Goal: Information Seeking & Learning: Learn about a topic

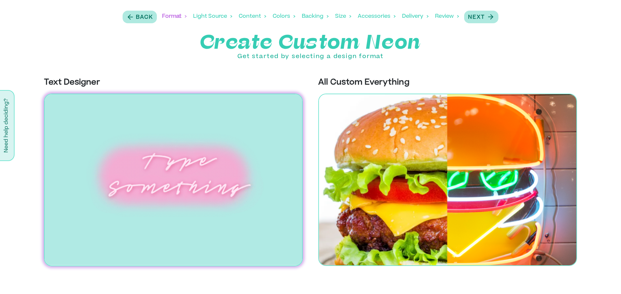
click at [191, 171] on img at bounding box center [173, 180] width 259 height 173
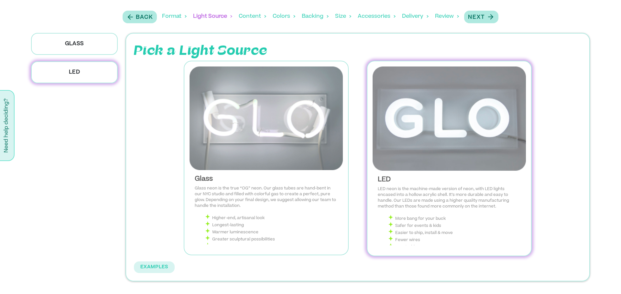
click at [387, 125] on img at bounding box center [448, 119] width 153 height 104
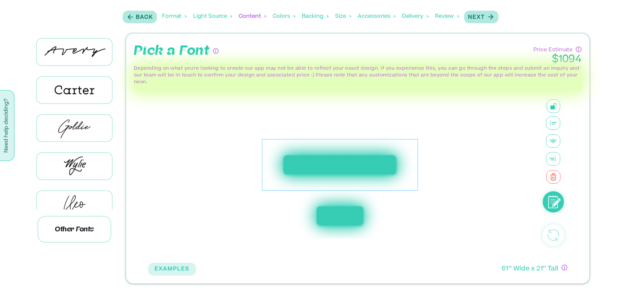
click at [300, 167] on div "**********" at bounding box center [340, 165] width 156 height 52
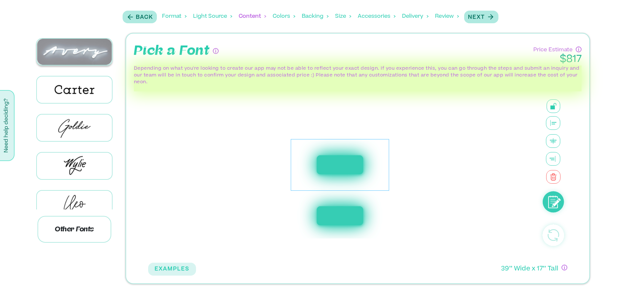
click at [68, 54] on img at bounding box center [74, 52] width 75 height 26
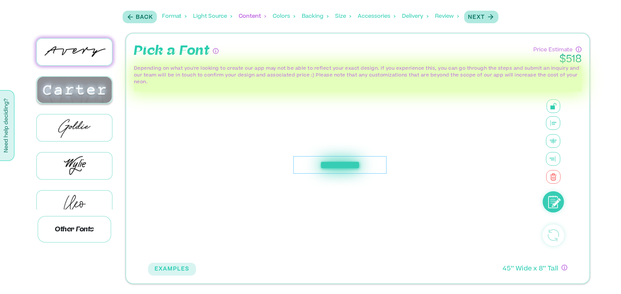
click at [64, 93] on img at bounding box center [74, 90] width 75 height 26
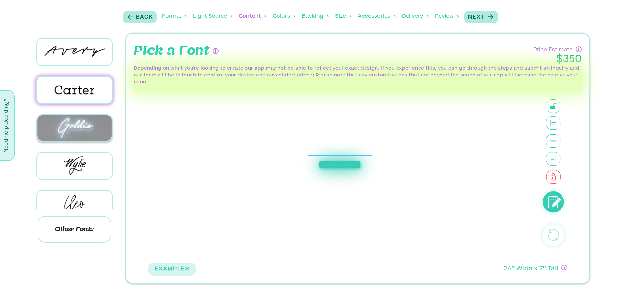
click at [63, 123] on img at bounding box center [74, 128] width 75 height 26
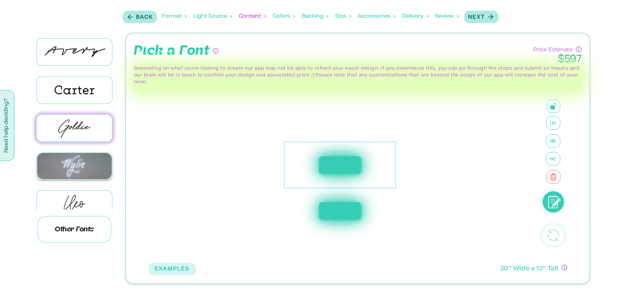
click at [61, 163] on img at bounding box center [74, 166] width 75 height 26
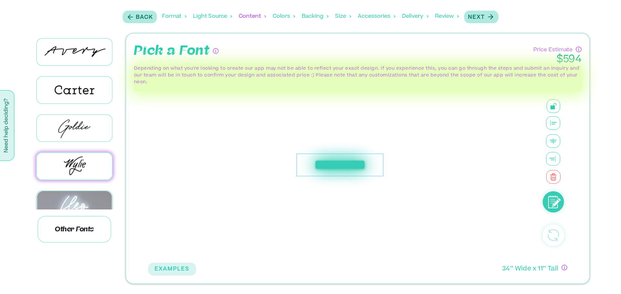
click at [61, 205] on img at bounding box center [74, 204] width 75 height 26
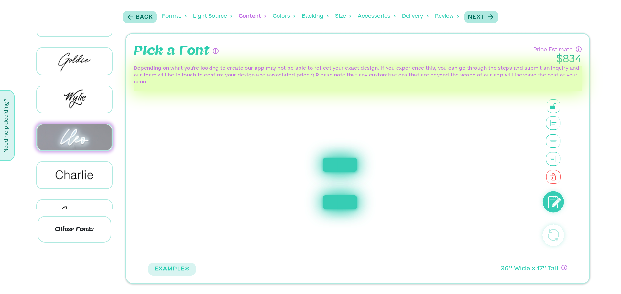
scroll to position [73, 0]
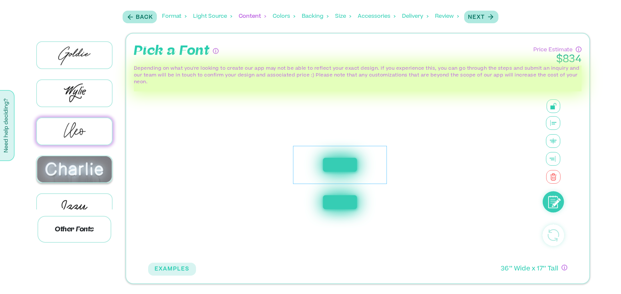
click at [67, 176] on img at bounding box center [74, 169] width 75 height 26
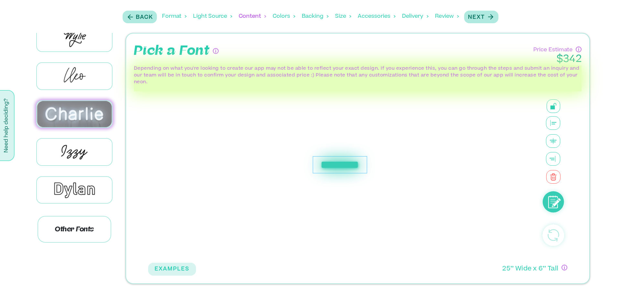
scroll to position [133, 0]
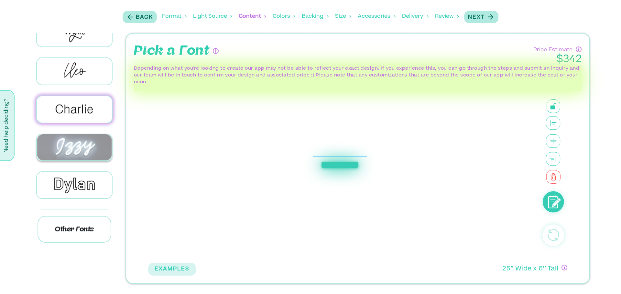
click at [75, 137] on img at bounding box center [74, 147] width 75 height 26
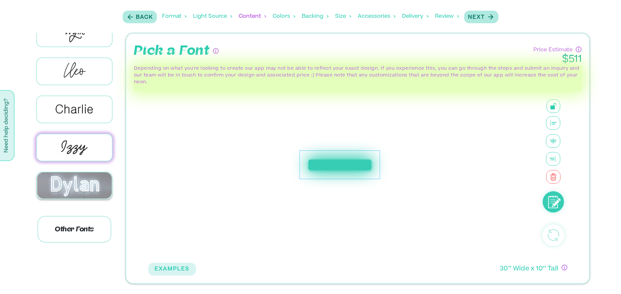
click at [72, 183] on img at bounding box center [74, 186] width 75 height 26
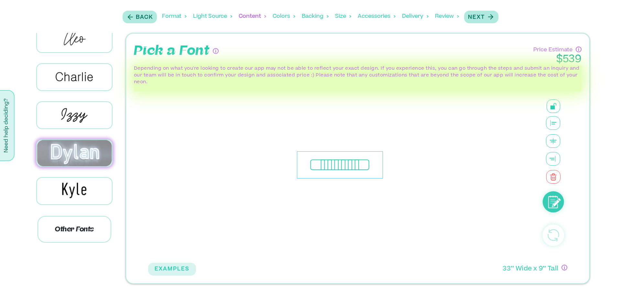
scroll to position [166, 0]
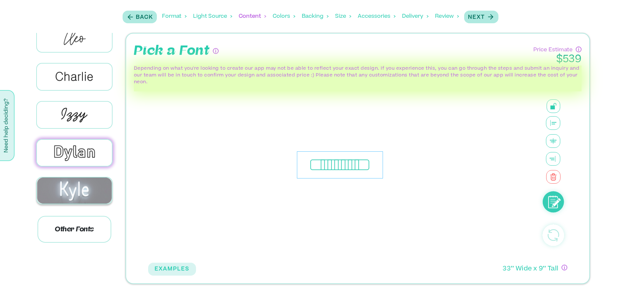
click at [72, 186] on img at bounding box center [74, 191] width 75 height 26
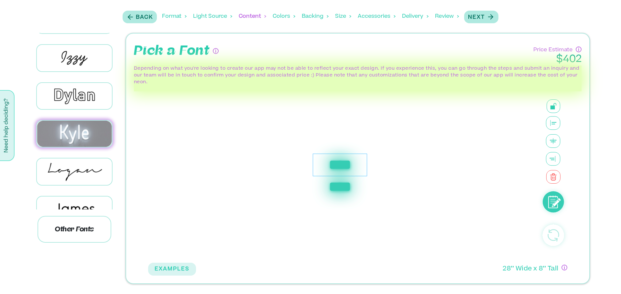
scroll to position [224, 0]
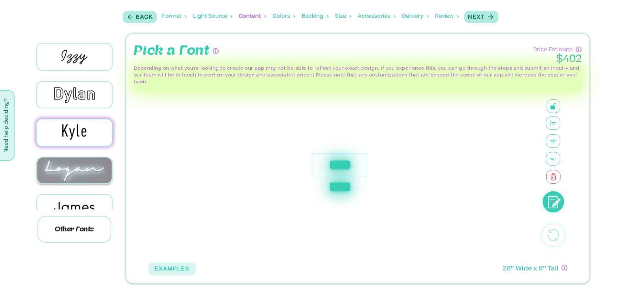
click at [76, 166] on img at bounding box center [74, 171] width 75 height 26
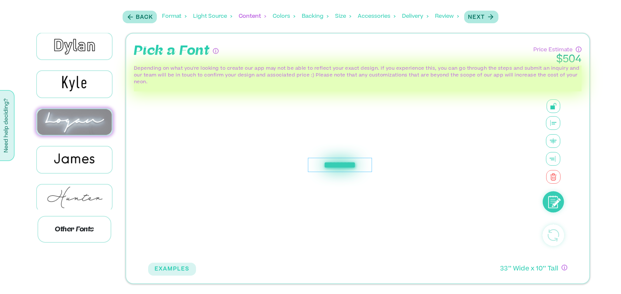
scroll to position [274, 0]
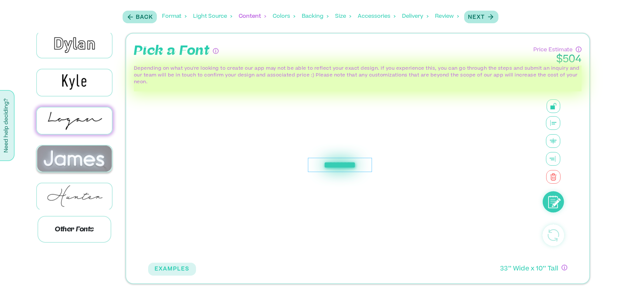
click at [76, 156] on img at bounding box center [74, 159] width 75 height 26
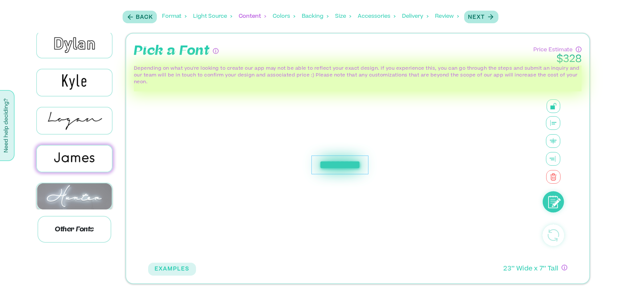
click at [74, 193] on img at bounding box center [74, 197] width 75 height 26
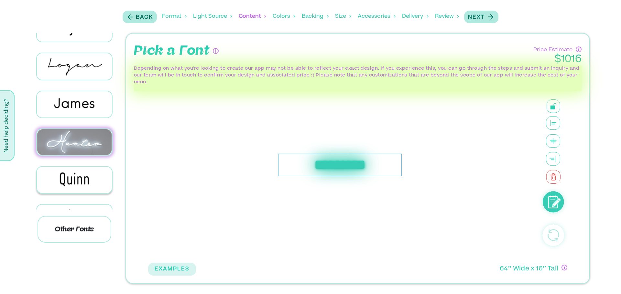
scroll to position [329, 0]
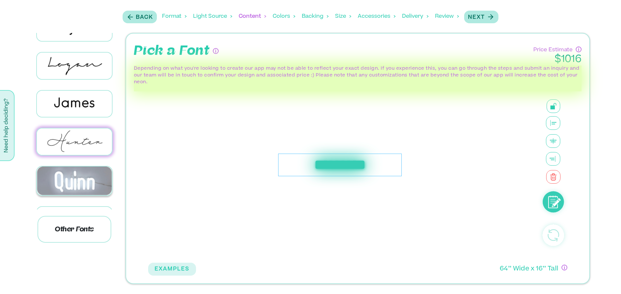
click at [76, 174] on img at bounding box center [74, 181] width 75 height 29
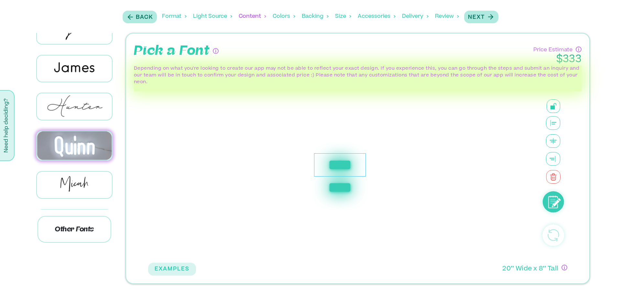
scroll to position [368, 0]
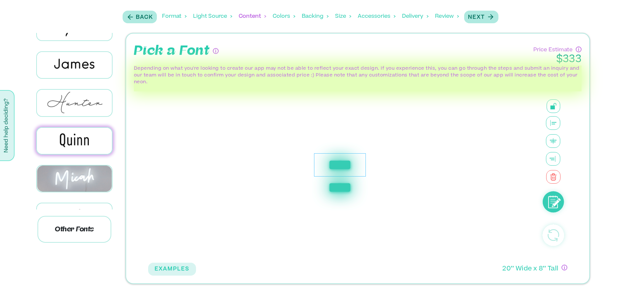
click at [76, 174] on img at bounding box center [74, 179] width 75 height 26
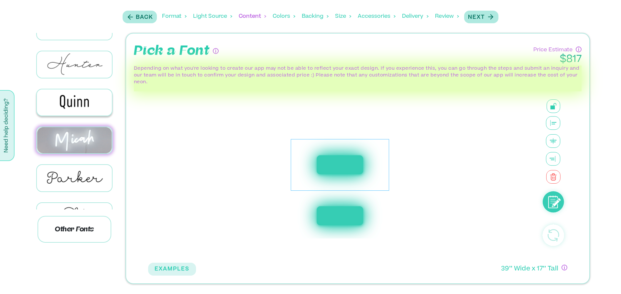
scroll to position [407, 0]
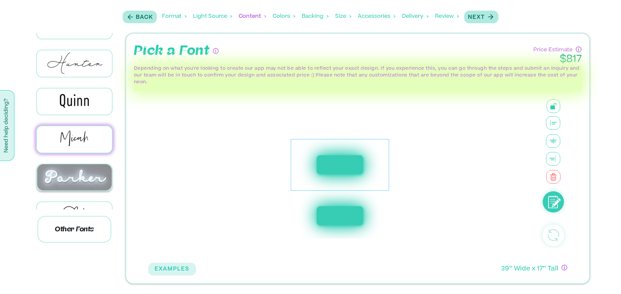
click at [76, 174] on img at bounding box center [74, 178] width 75 height 26
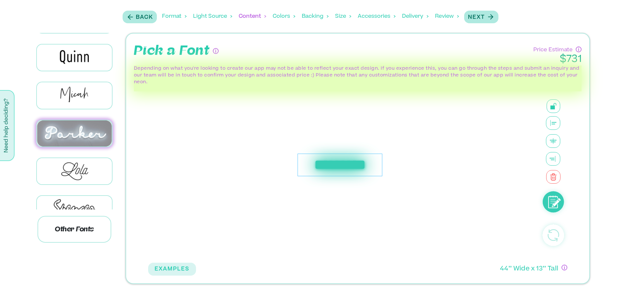
scroll to position [452, 0]
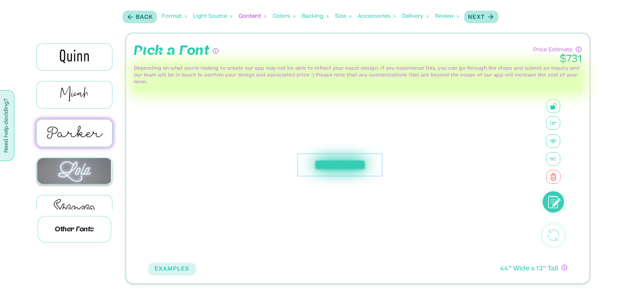
click at [76, 164] on img at bounding box center [74, 171] width 75 height 26
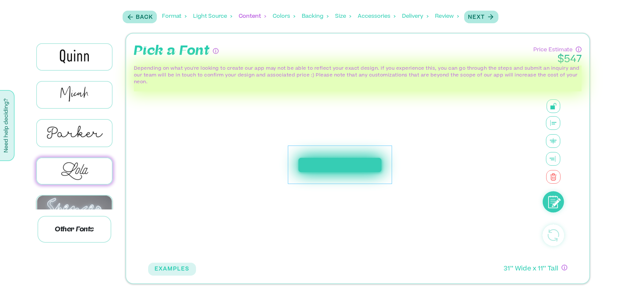
click at [73, 196] on img at bounding box center [74, 209] width 75 height 26
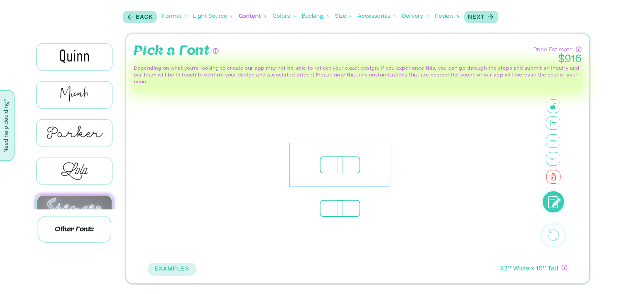
scroll to position [460, 0]
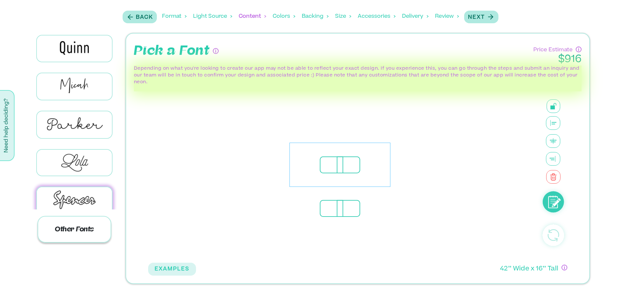
click at [66, 227] on p "Other Fonts" at bounding box center [74, 229] width 74 height 27
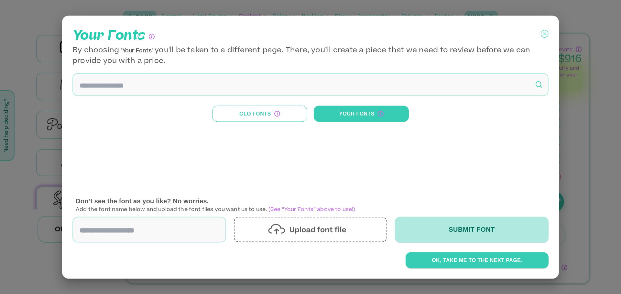
click at [545, 33] on icon at bounding box center [544, 34] width 8 height 16
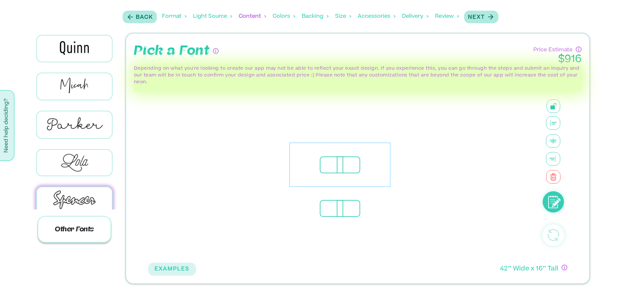
click at [71, 227] on p "Other Fonts" at bounding box center [74, 229] width 74 height 27
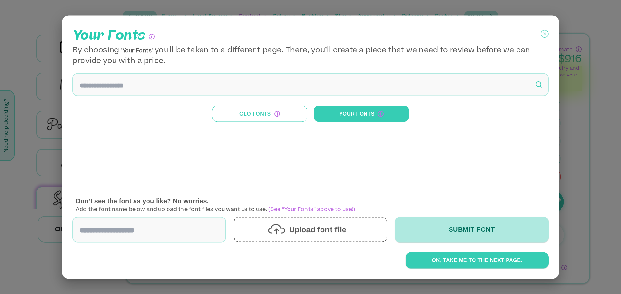
click at [545, 33] on icon at bounding box center [544, 34] width 8 height 16
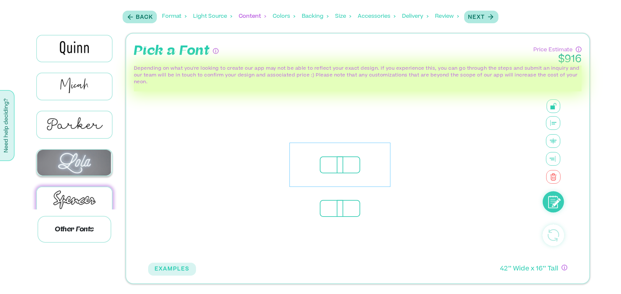
click at [78, 159] on img at bounding box center [74, 163] width 75 height 26
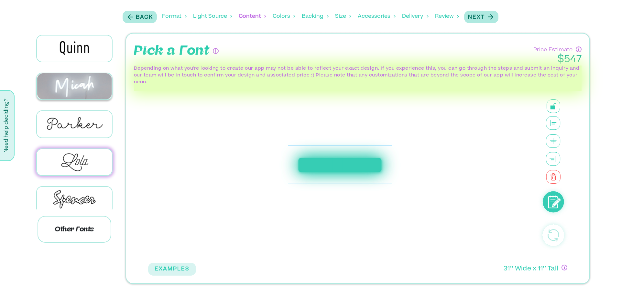
click at [86, 86] on img at bounding box center [74, 86] width 75 height 26
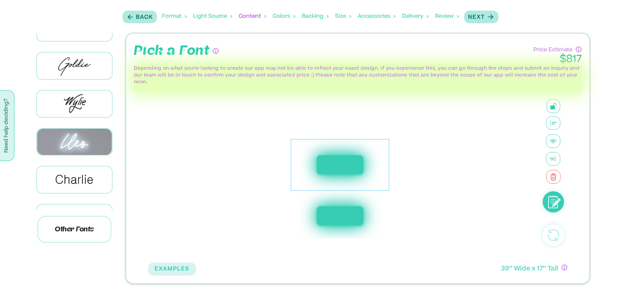
scroll to position [0, 0]
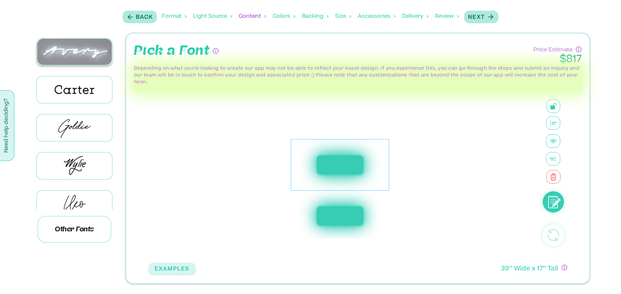
click at [80, 49] on img at bounding box center [74, 52] width 75 height 26
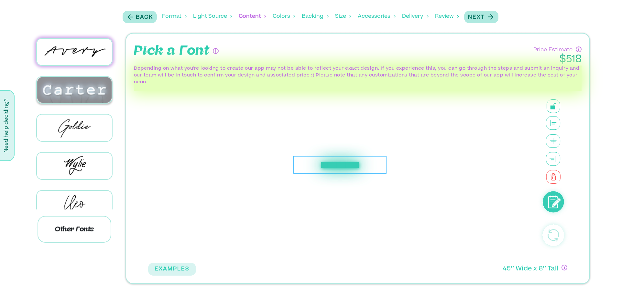
click at [69, 89] on img at bounding box center [74, 90] width 75 height 26
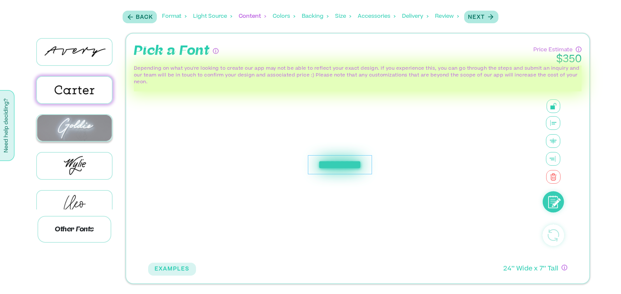
click at [62, 125] on img at bounding box center [74, 128] width 75 height 26
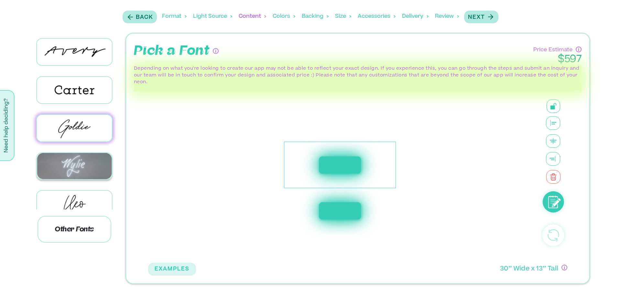
click at [58, 165] on img at bounding box center [74, 166] width 75 height 26
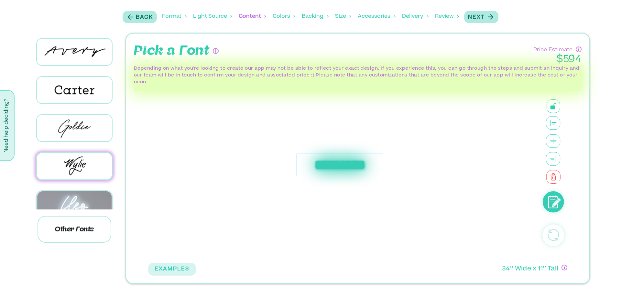
click at [57, 201] on img at bounding box center [74, 204] width 75 height 26
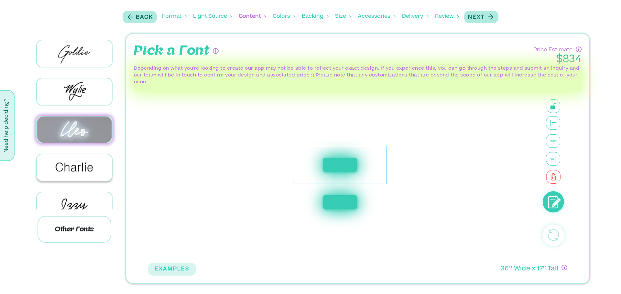
scroll to position [75, 0]
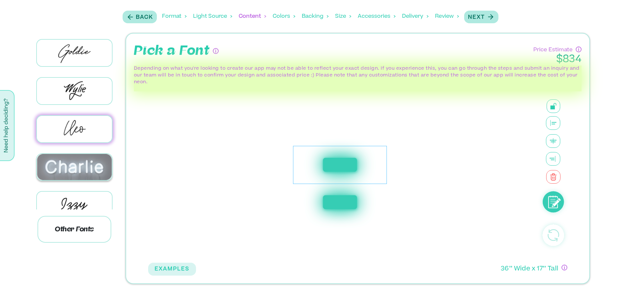
click at [66, 173] on img at bounding box center [74, 167] width 75 height 26
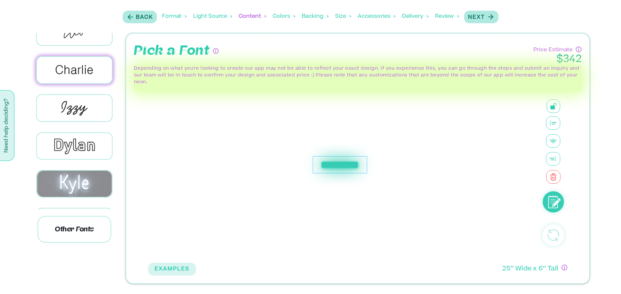
scroll to position [175, 0]
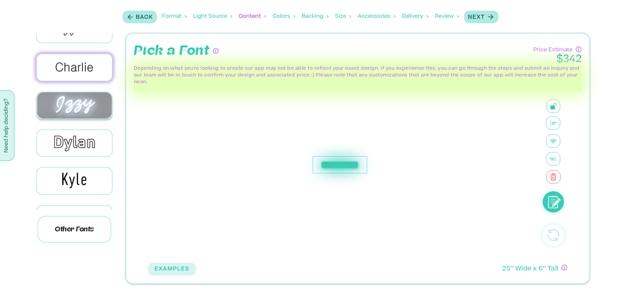
click at [80, 105] on img at bounding box center [74, 105] width 75 height 26
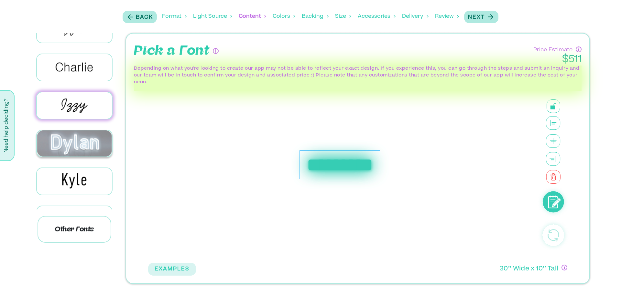
click at [73, 143] on img at bounding box center [74, 144] width 75 height 26
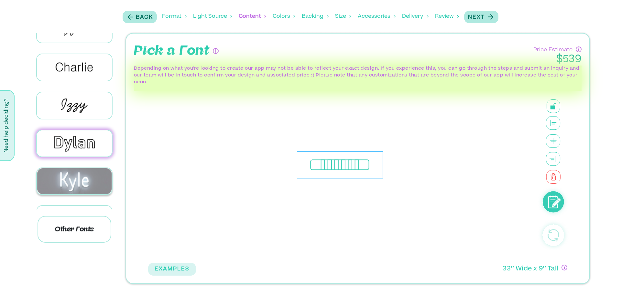
click at [66, 174] on img at bounding box center [74, 181] width 75 height 26
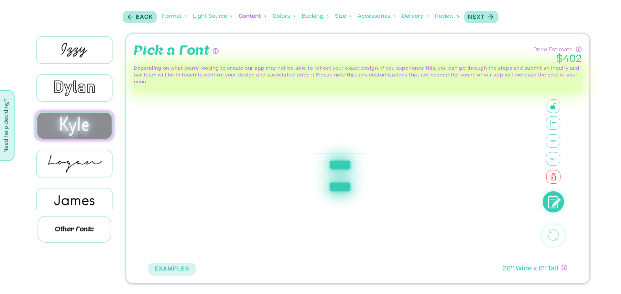
scroll to position [231, 0]
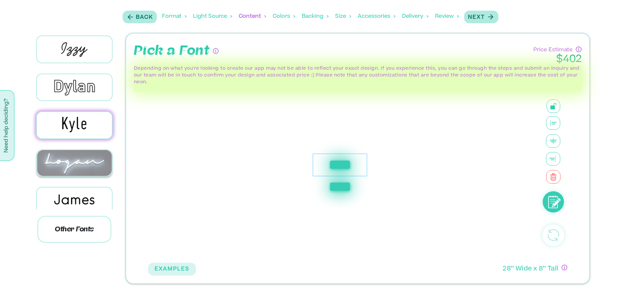
click at [69, 162] on img at bounding box center [74, 163] width 75 height 26
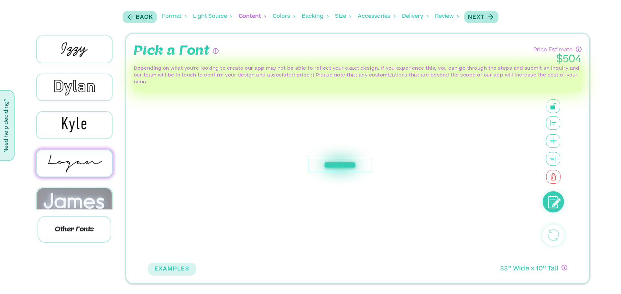
click at [66, 188] on img at bounding box center [74, 201] width 75 height 26
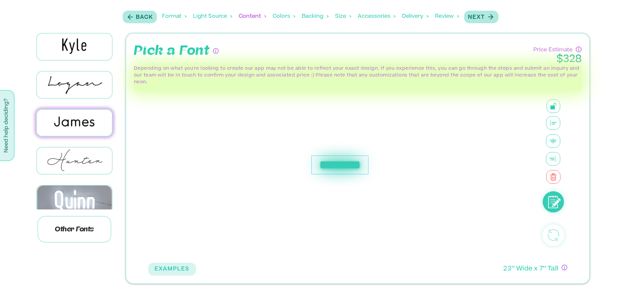
scroll to position [311, 0]
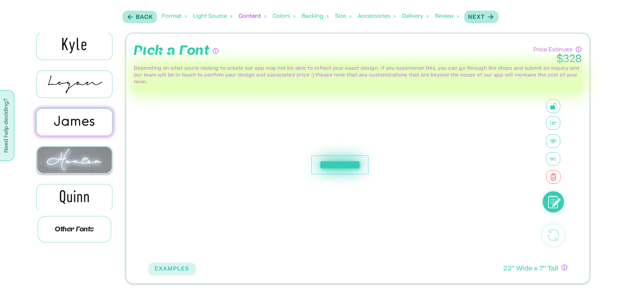
click at [77, 160] on img at bounding box center [74, 160] width 75 height 26
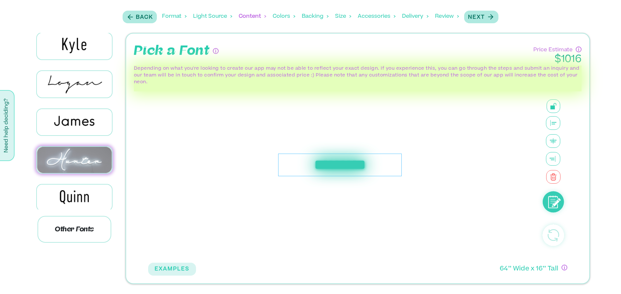
scroll to position [350, 0]
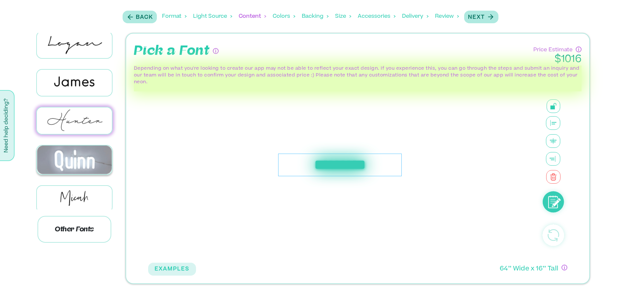
click at [77, 155] on img at bounding box center [74, 160] width 75 height 29
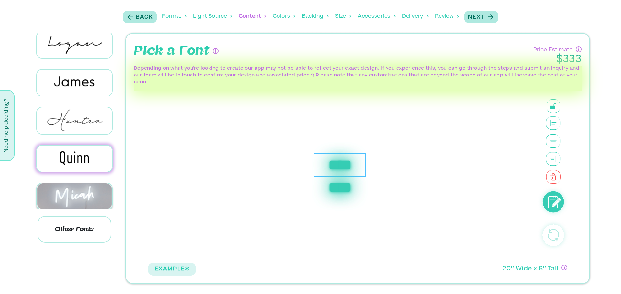
click at [67, 197] on img at bounding box center [74, 197] width 75 height 26
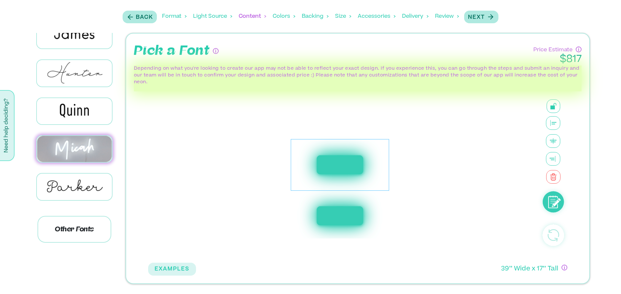
scroll to position [399, 0]
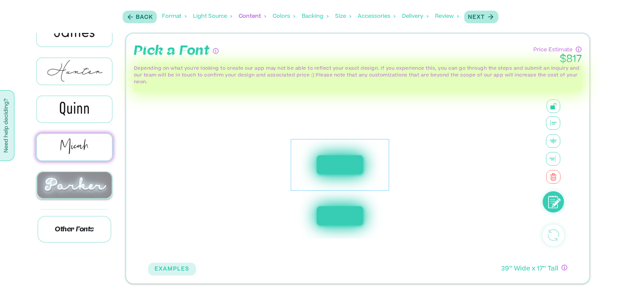
click at [72, 182] on img at bounding box center [74, 185] width 75 height 26
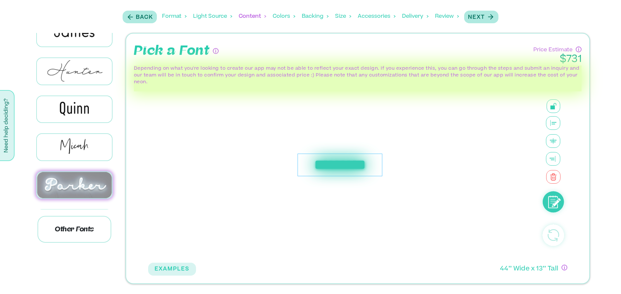
scroll to position [460, 0]
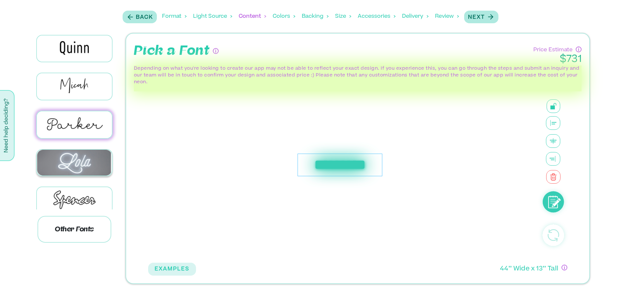
click at [75, 156] on img at bounding box center [74, 163] width 75 height 26
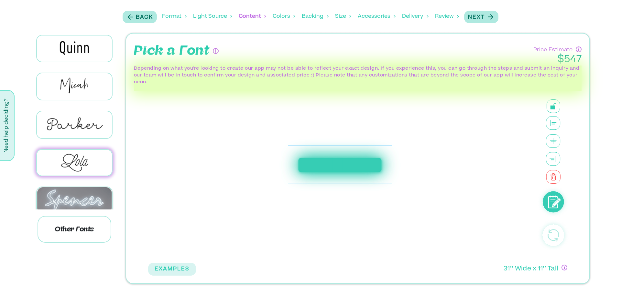
click at [73, 187] on img at bounding box center [74, 200] width 75 height 26
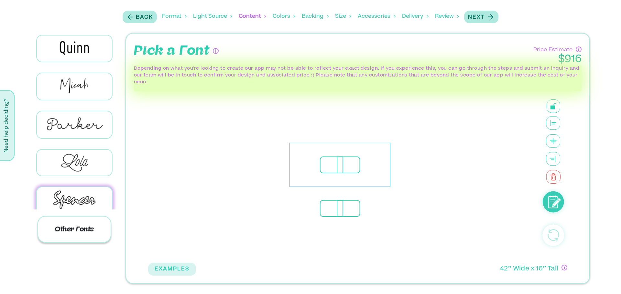
click at [61, 230] on p "Other Fonts" at bounding box center [74, 229] width 74 height 27
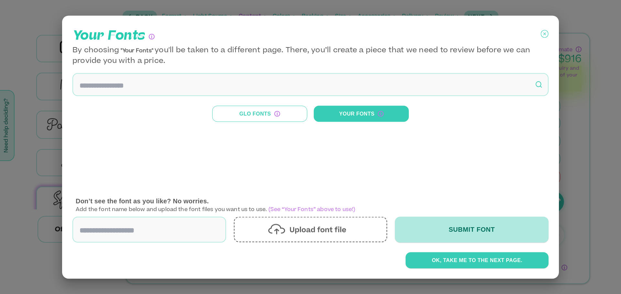
click at [542, 36] on icon at bounding box center [544, 34] width 8 height 16
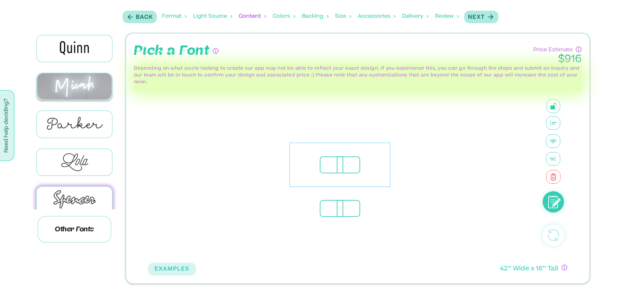
click at [94, 88] on img at bounding box center [74, 86] width 75 height 26
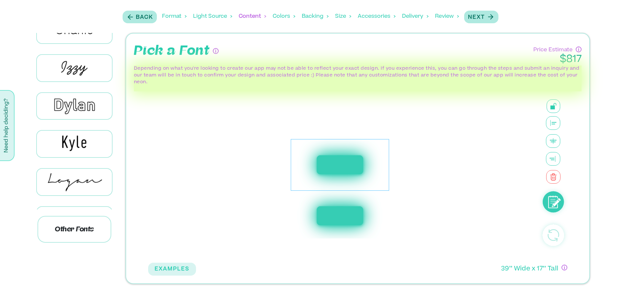
scroll to position [0, 0]
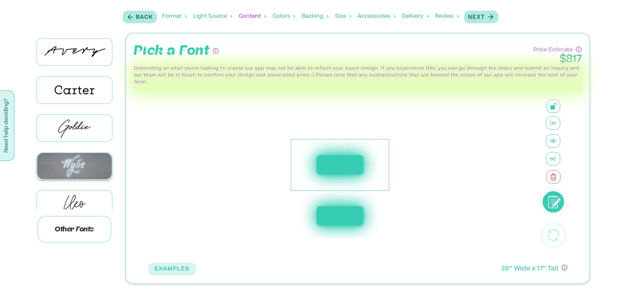
click at [73, 161] on img at bounding box center [74, 166] width 75 height 26
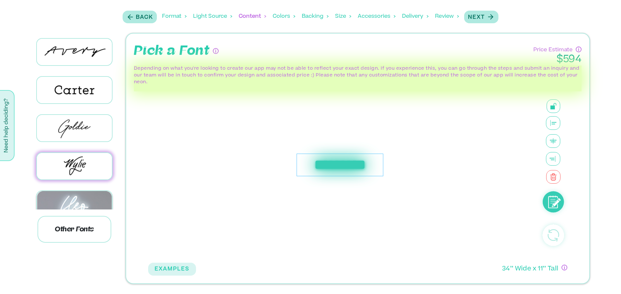
click at [68, 196] on img at bounding box center [74, 204] width 75 height 26
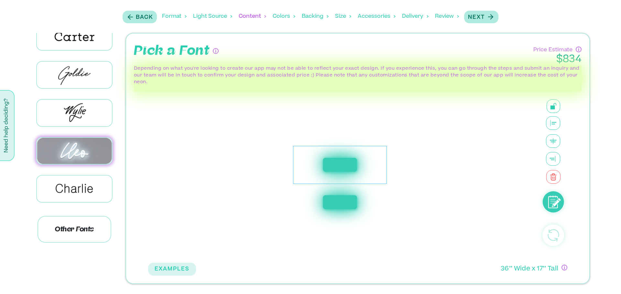
scroll to position [58, 0]
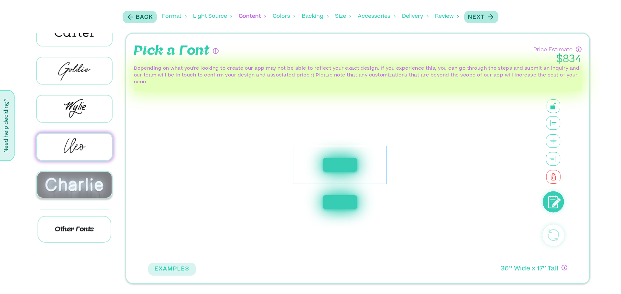
click at [69, 187] on img at bounding box center [74, 185] width 75 height 26
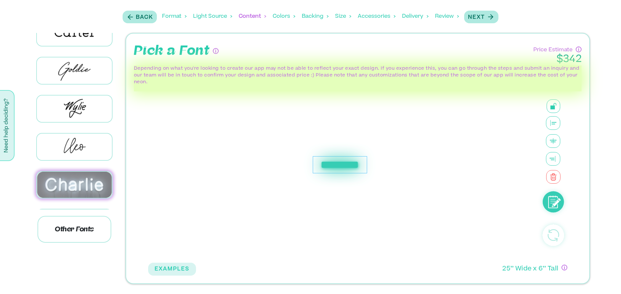
scroll to position [120, 0]
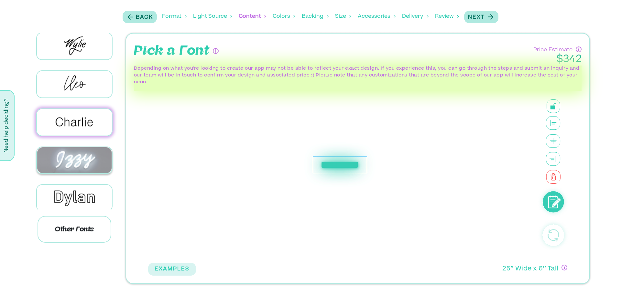
click at [72, 167] on img at bounding box center [74, 160] width 75 height 26
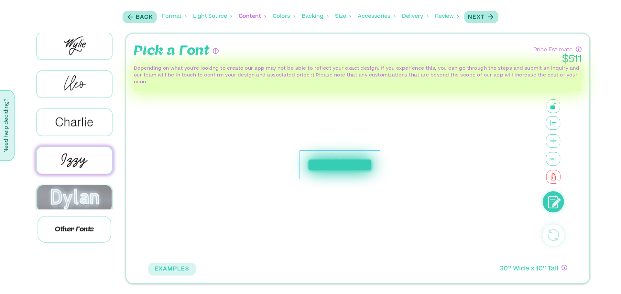
click at [72, 195] on img at bounding box center [74, 199] width 75 height 26
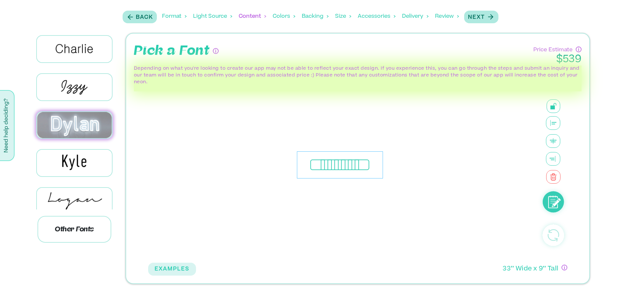
scroll to position [194, 0]
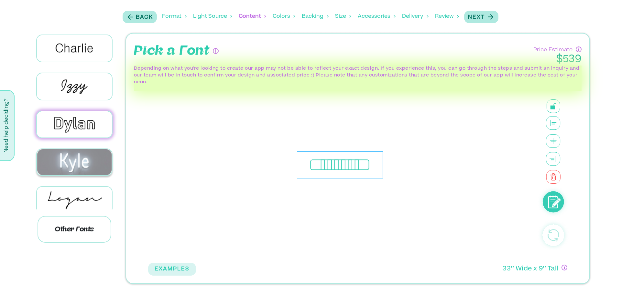
click at [87, 156] on img at bounding box center [74, 162] width 75 height 26
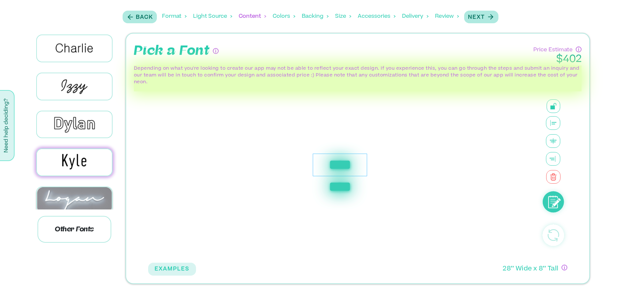
click at [72, 202] on img at bounding box center [74, 200] width 75 height 26
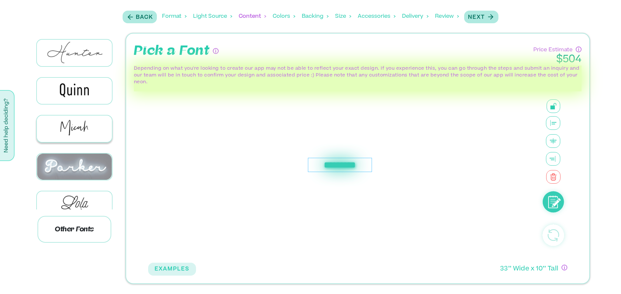
scroll to position [419, 0]
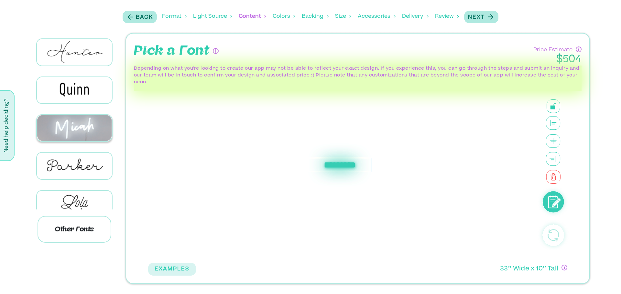
click at [81, 125] on img at bounding box center [74, 128] width 75 height 26
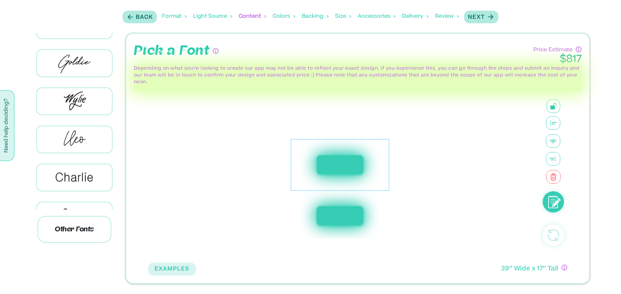
scroll to position [34, 0]
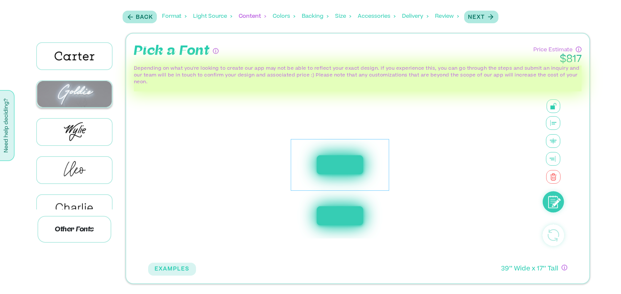
click at [81, 97] on img at bounding box center [74, 94] width 75 height 26
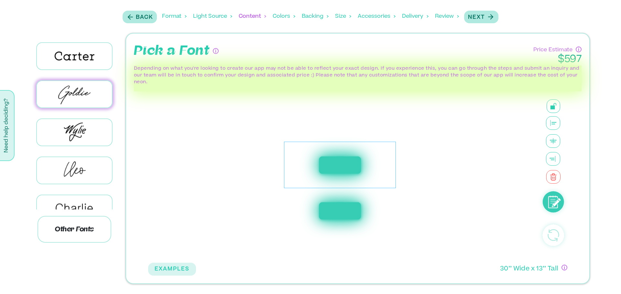
click at [367, 164] on div "*********" at bounding box center [340, 165] width 112 height 47
click at [82, 163] on img at bounding box center [74, 170] width 75 height 26
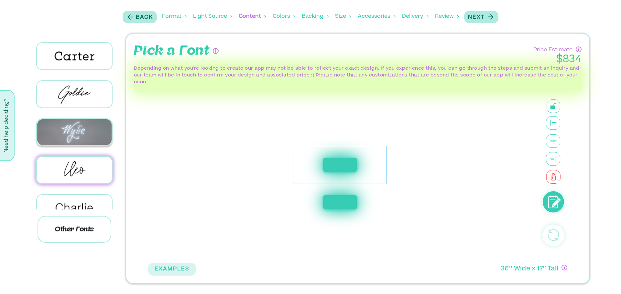
click at [80, 129] on img at bounding box center [74, 132] width 75 height 26
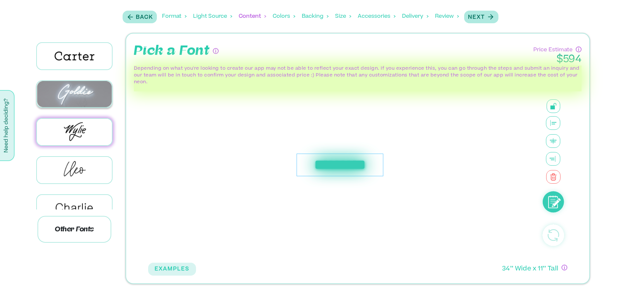
click at [79, 96] on img at bounding box center [74, 94] width 75 height 26
